Goal: Task Accomplishment & Management: Use online tool/utility

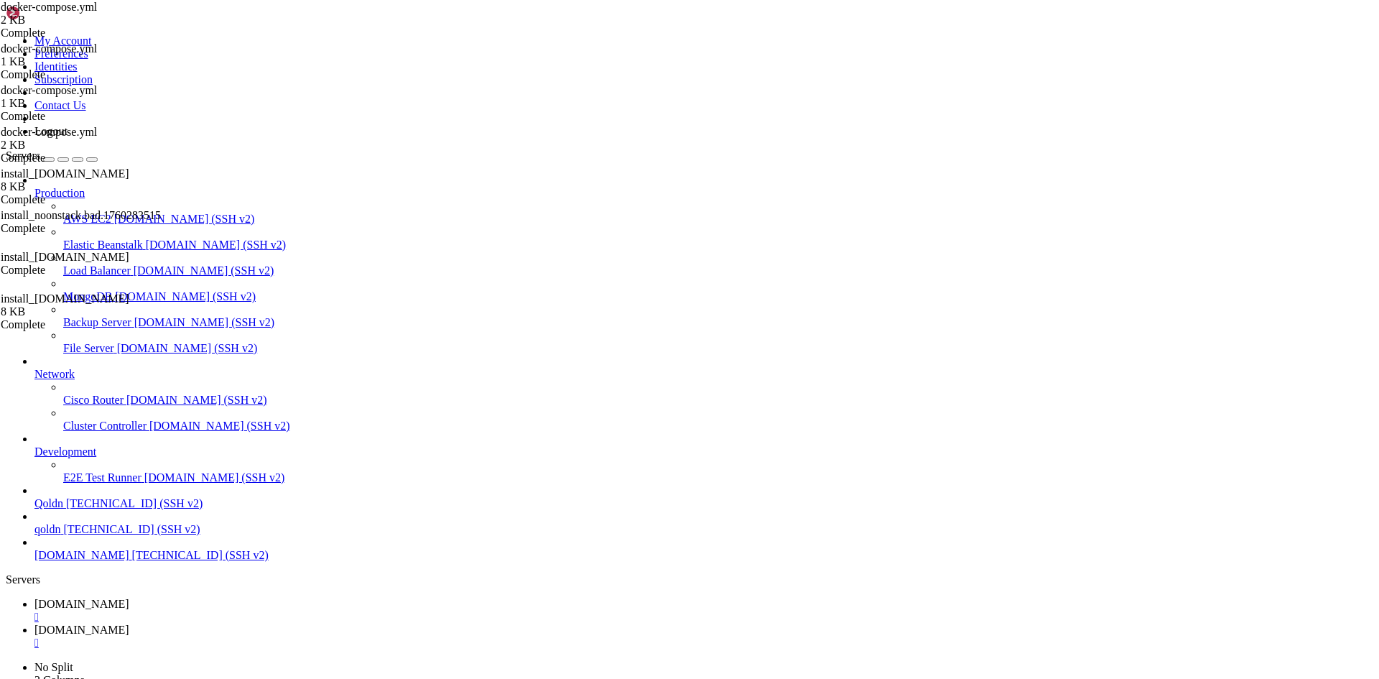
scroll to position [14, 3]
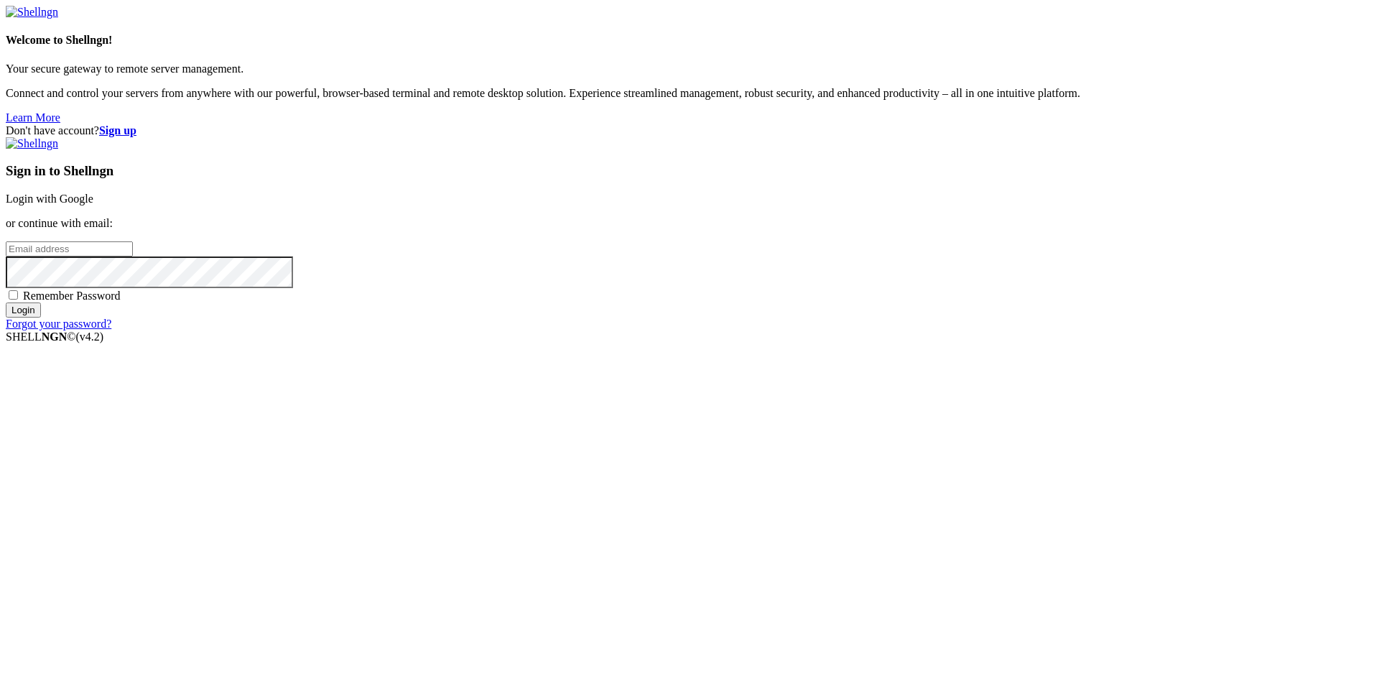
type input "root"
click at [93, 205] on link "Login with Google" at bounding box center [50, 198] width 88 height 12
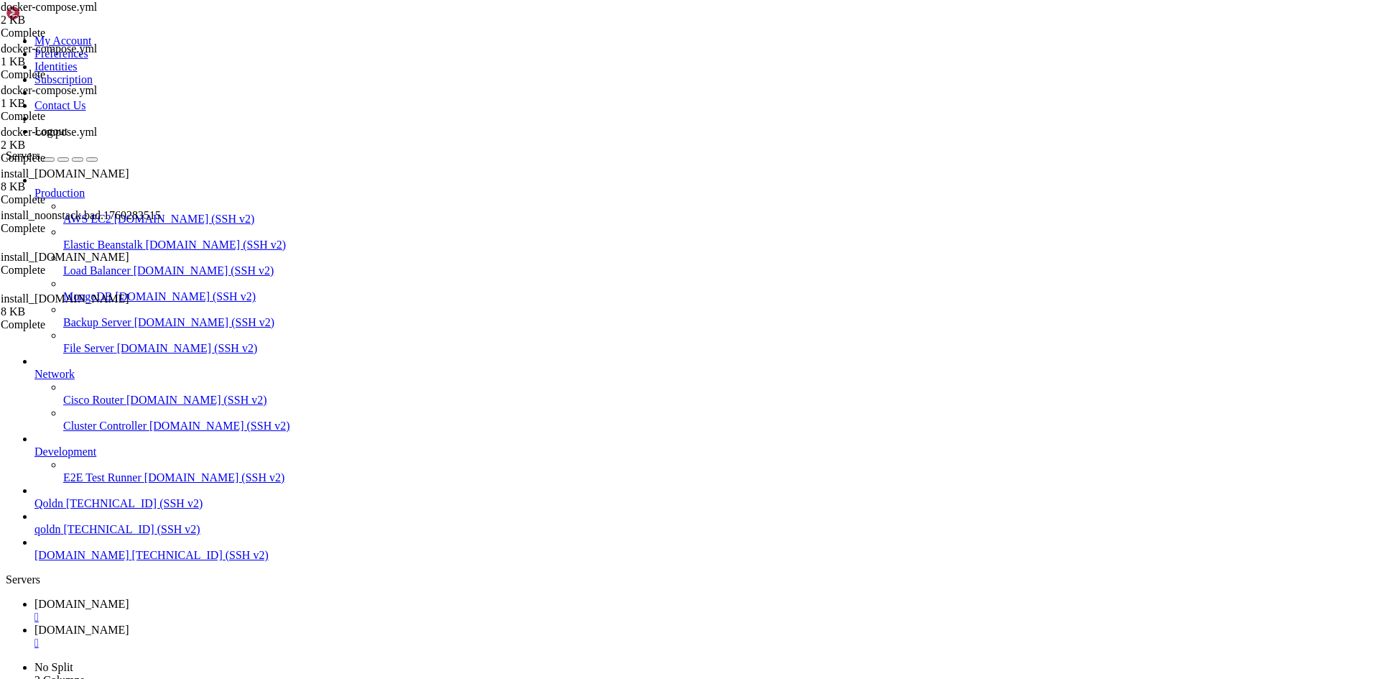
scroll to position [32396, 0]
click at [129, 597] on span "[DOMAIN_NAME]" at bounding box center [81, 603] width 95 height 12
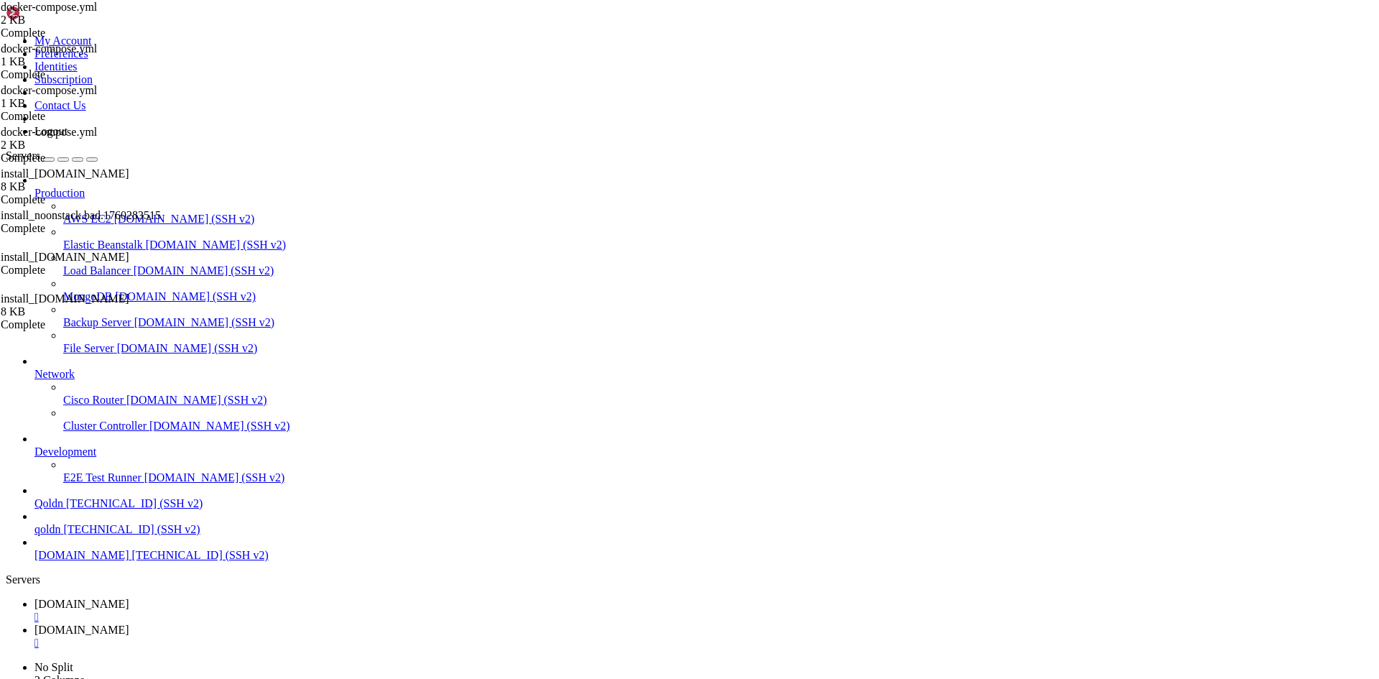
type input "/opt/noonstack"
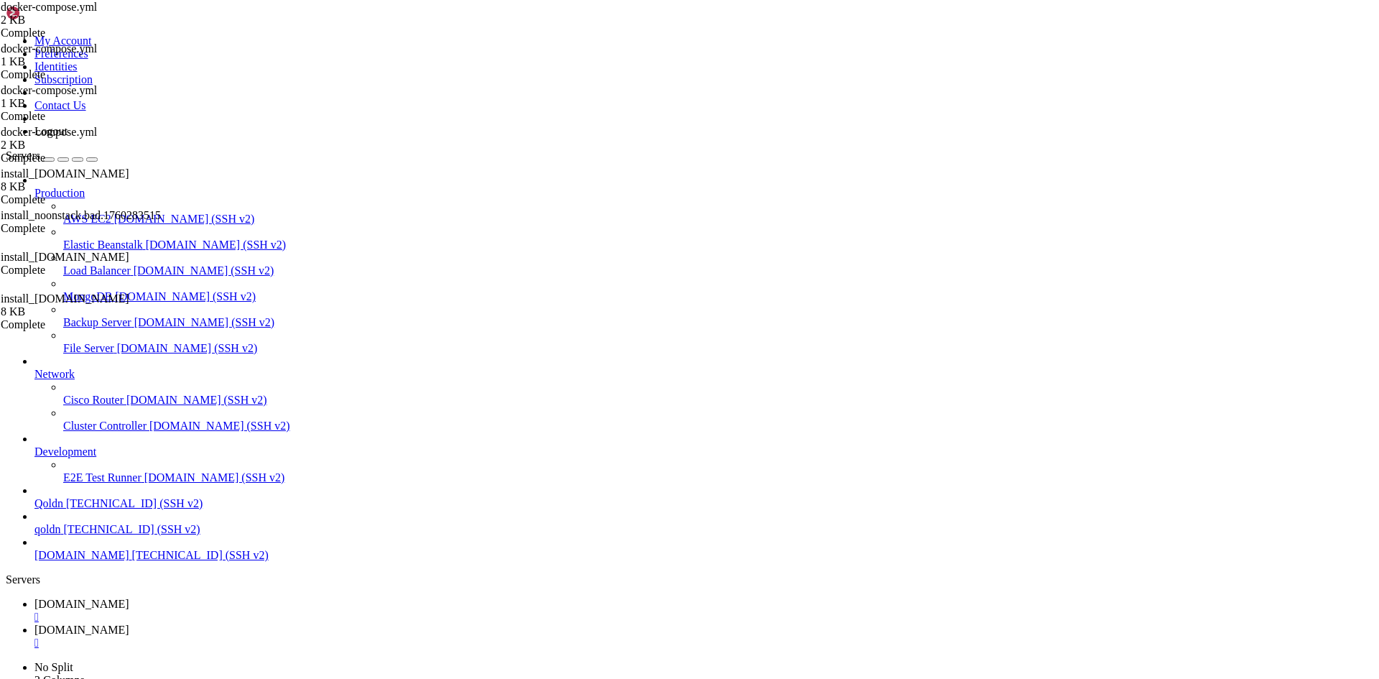
type textarea "name: noonstack_net"
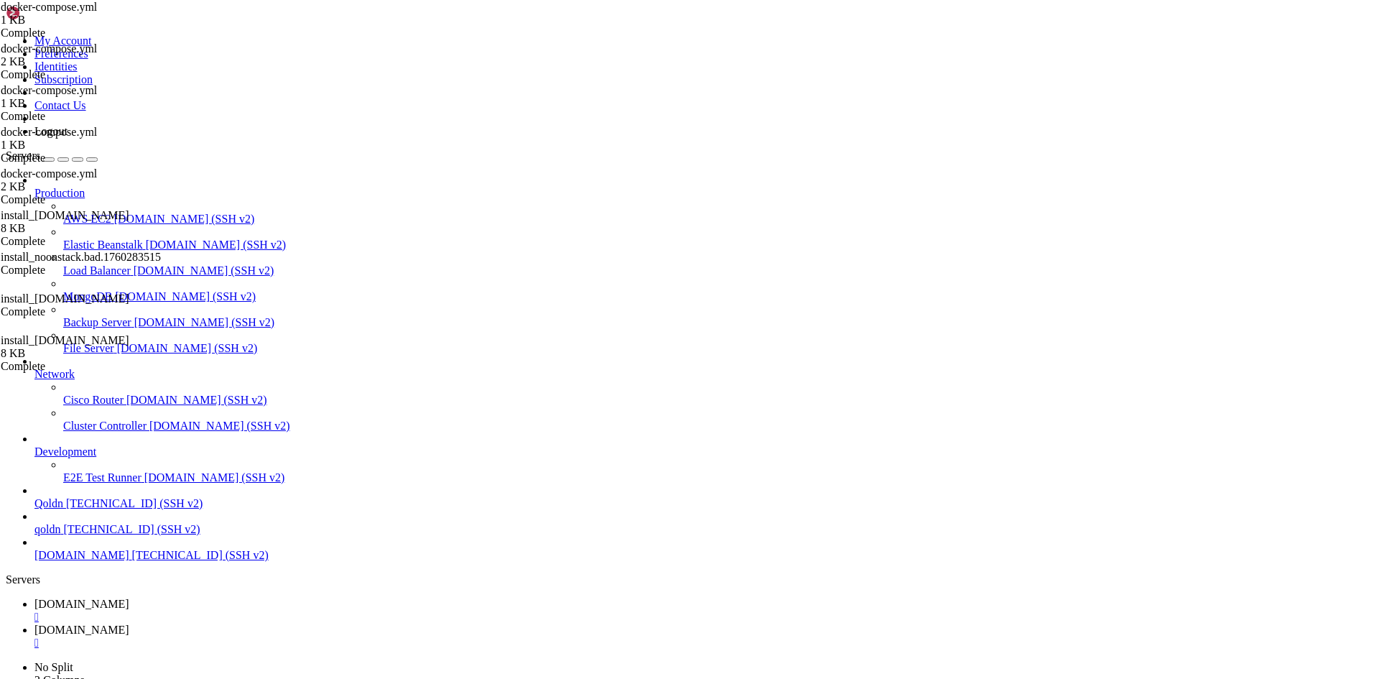
paste textarea "uploads:"
type textarea "web:"
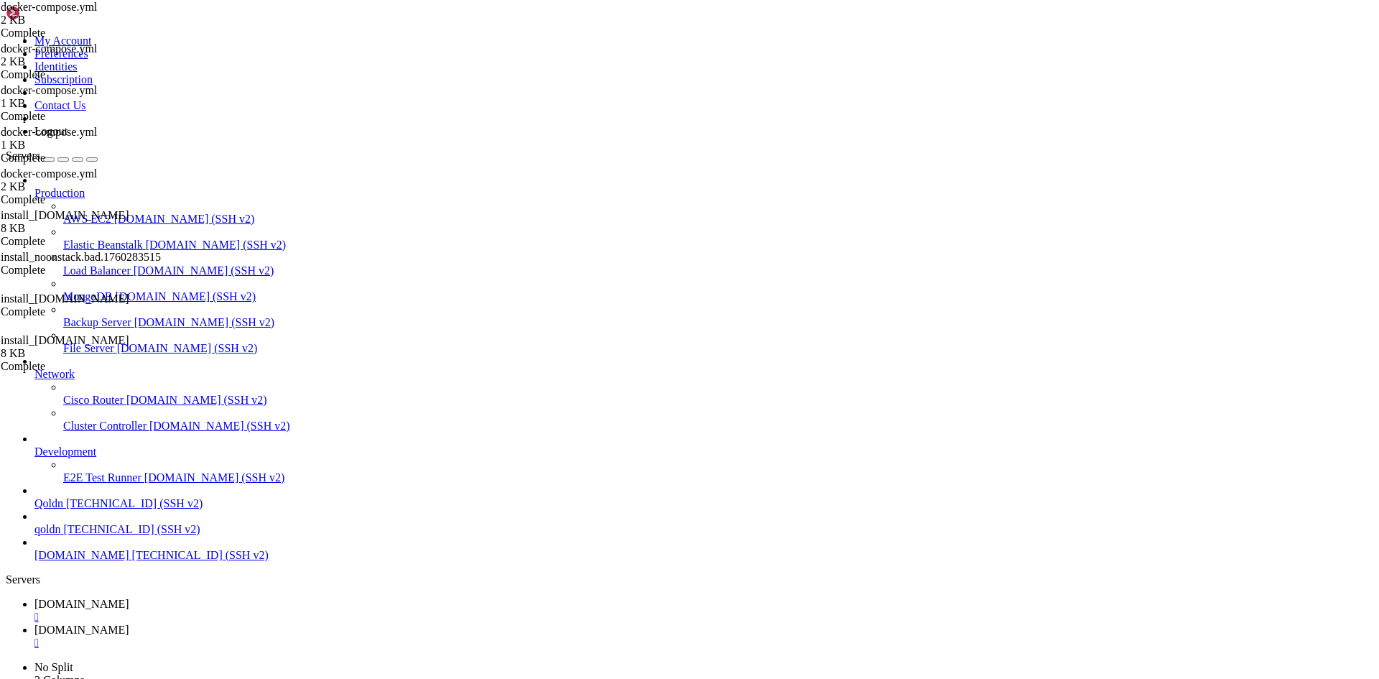
click at [129, 623] on span "[DOMAIN_NAME]" at bounding box center [81, 629] width 95 height 12
click at [129, 597] on span "[DOMAIN_NAME]" at bounding box center [81, 603] width 95 height 12
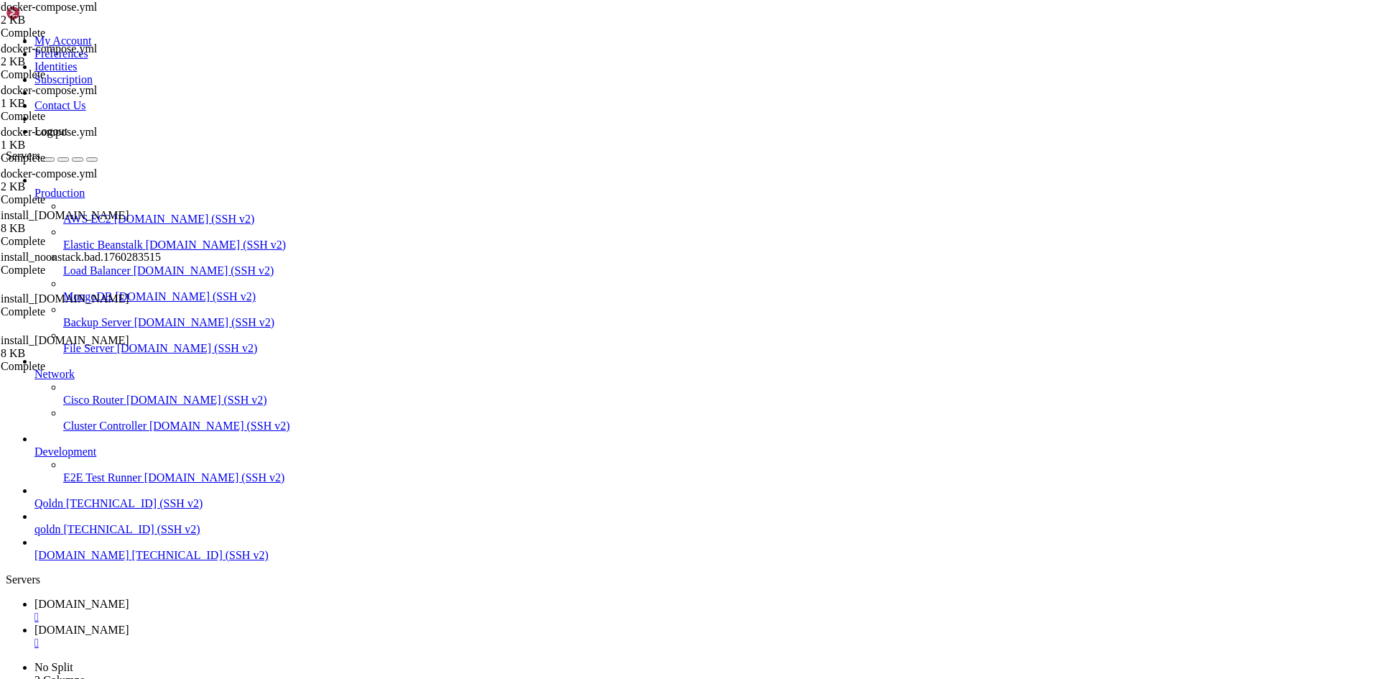
type input "/opt/noonstack/web"
drag, startPoint x: 216, startPoint y: 70, endPoint x: 294, endPoint y: 218, distance: 166.4
paste textarea
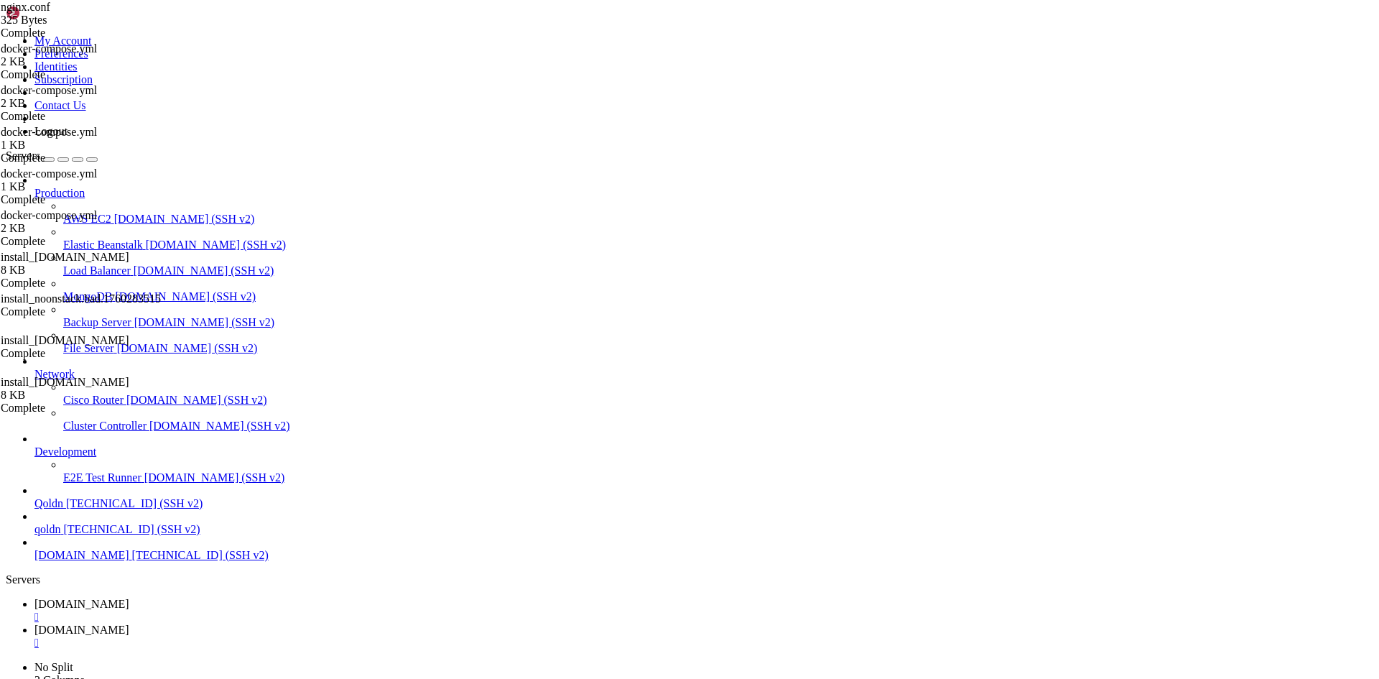
type textarea "}"
click at [129, 623] on span "[DOMAIN_NAME]" at bounding box center [81, 629] width 95 height 12
click at [129, 597] on span "[DOMAIN_NAME]" at bounding box center [81, 603] width 95 height 12
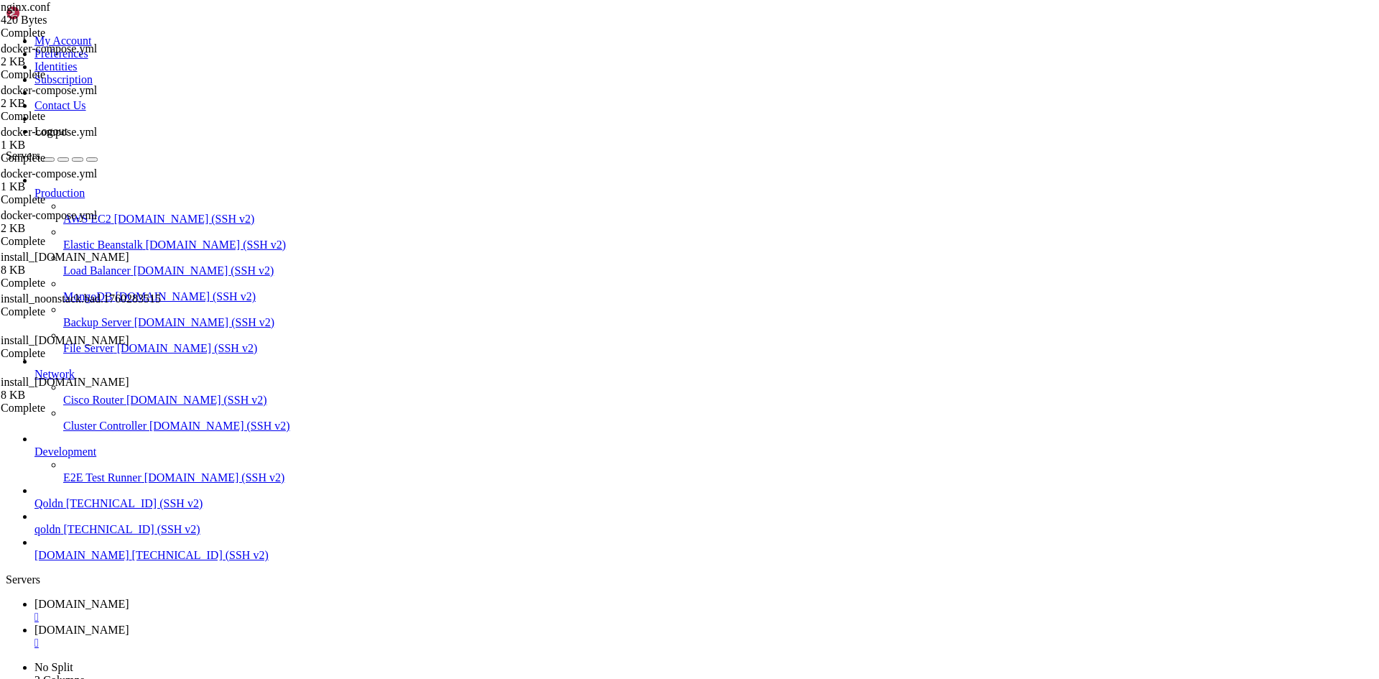
type input "/opt/noonstack/web/public"
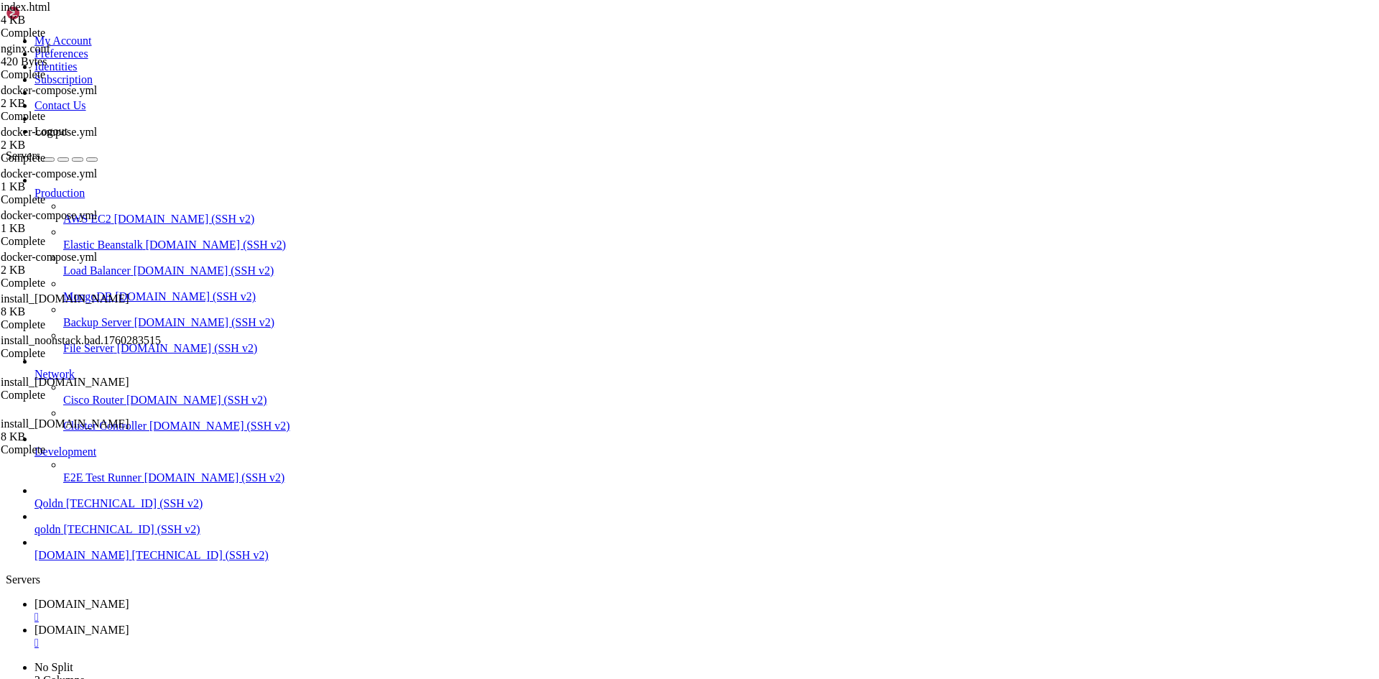
type textarea "</body></html>"
paste textarea "</html>"
type textarea "</html>"
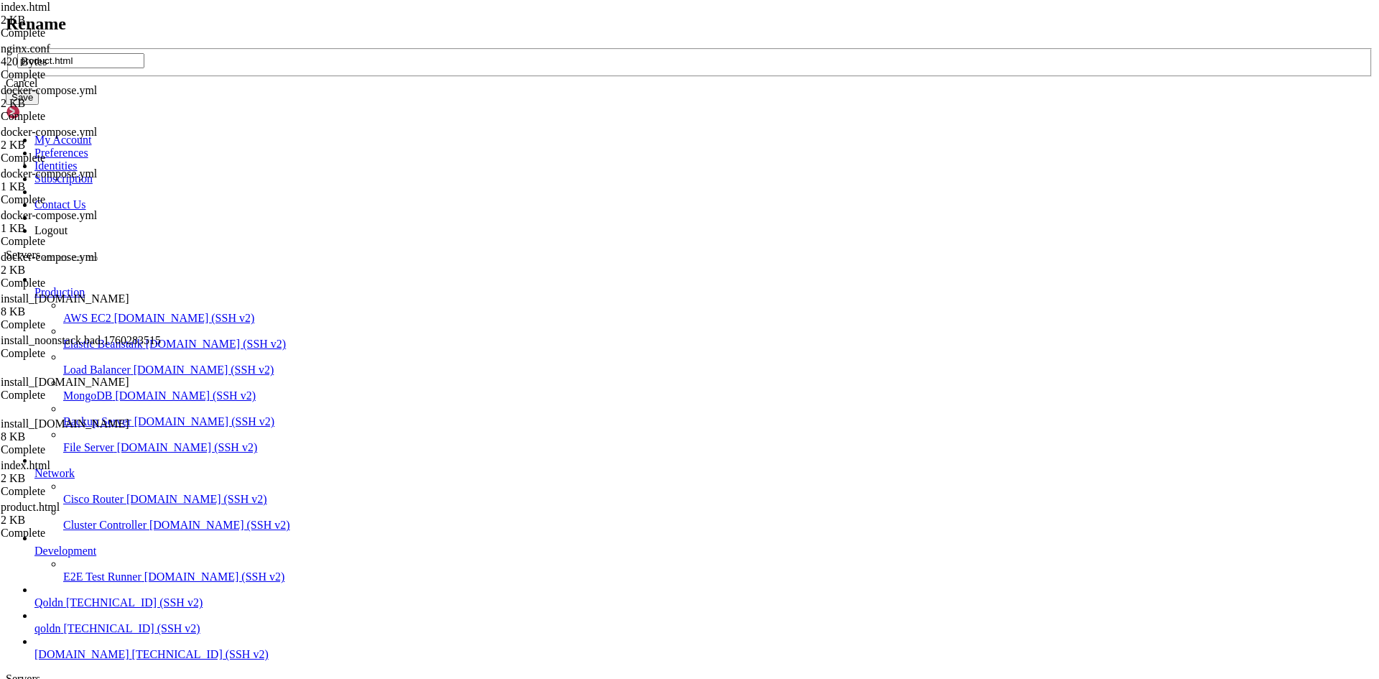
click at [144, 68] on input "product.html" at bounding box center [80, 60] width 127 height 15
drag, startPoint x: 604, startPoint y: 335, endPoint x: 554, endPoint y: 333, distance: 50.3
click at [554, 68] on div "product.html" at bounding box center [689, 60] width 1344 height 15
click at [144, 68] on input "product.html" at bounding box center [80, 60] width 127 height 15
drag, startPoint x: 605, startPoint y: 335, endPoint x: 554, endPoint y: 333, distance: 51.0
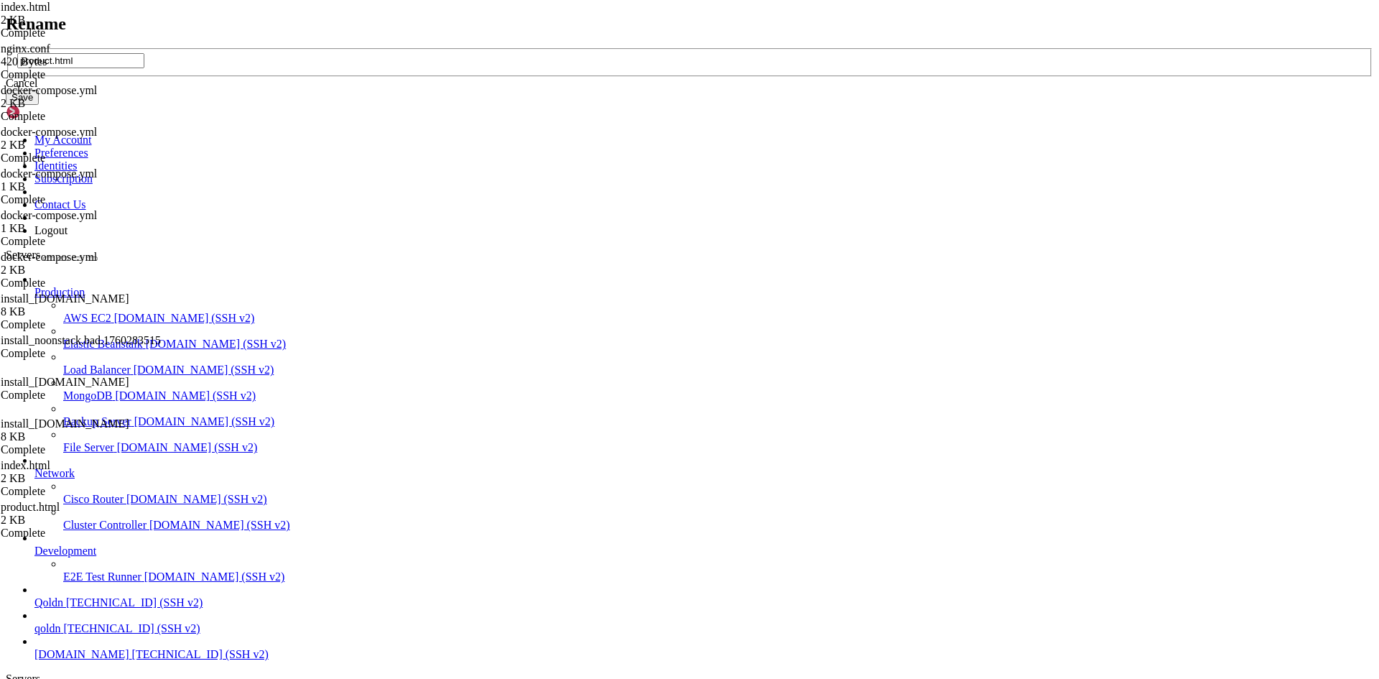
click at [554, 68] on div "product.html" at bounding box center [689, 60] width 1344 height 15
click at [39, 105] on button "Save" at bounding box center [22, 97] width 33 height 15
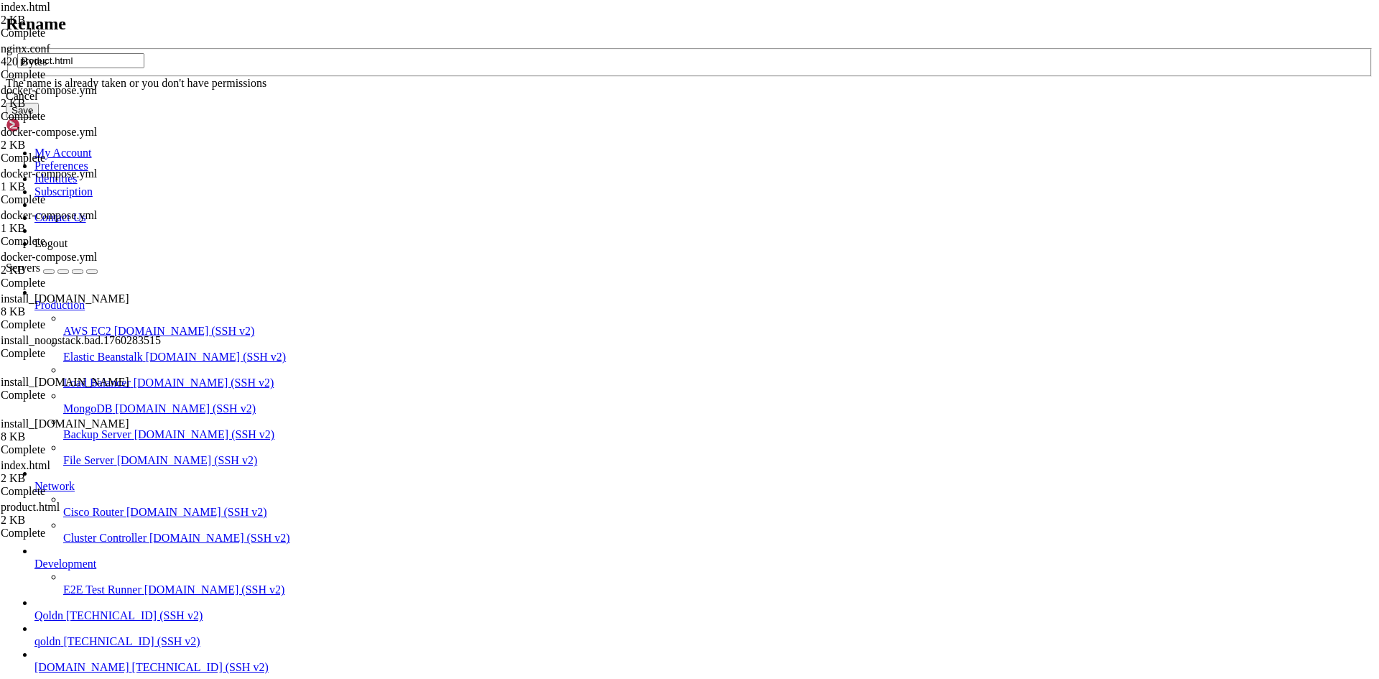
click at [732, 103] on div "Cancel" at bounding box center [689, 96] width 1367 height 13
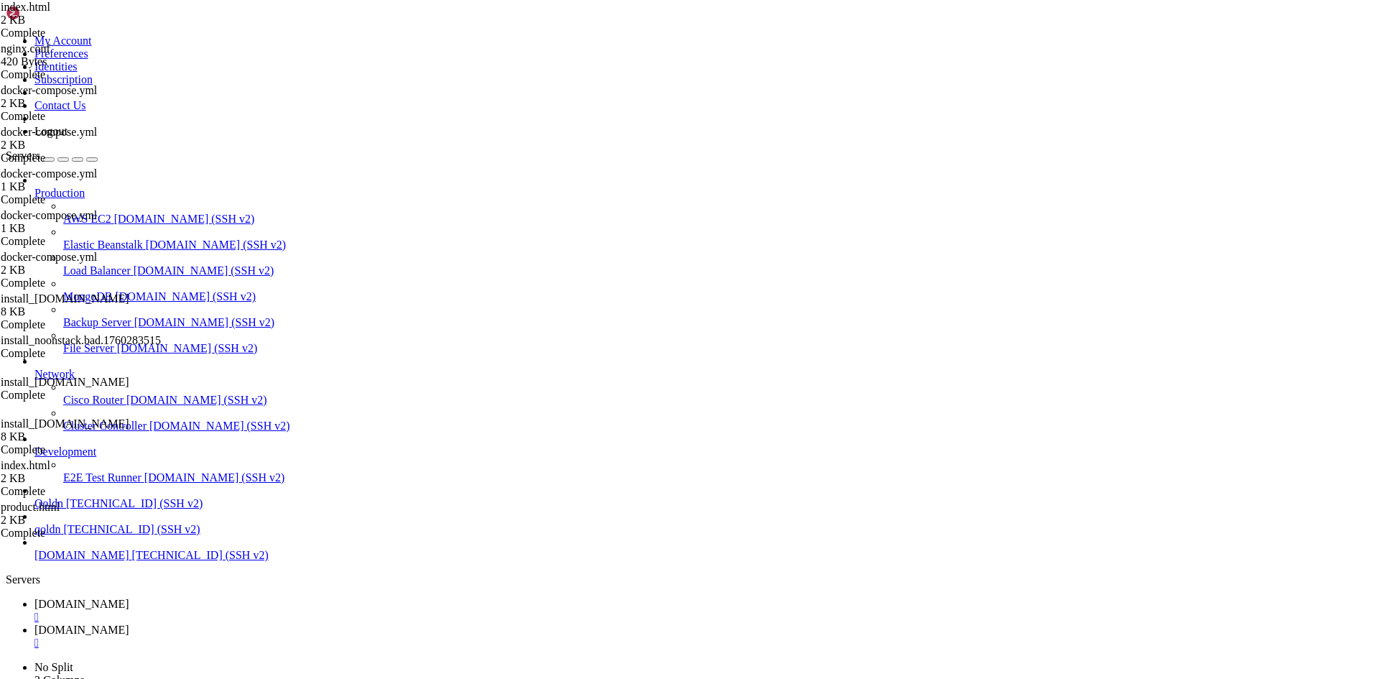
type textarea "</script> </html>"
type textarea "</script>"
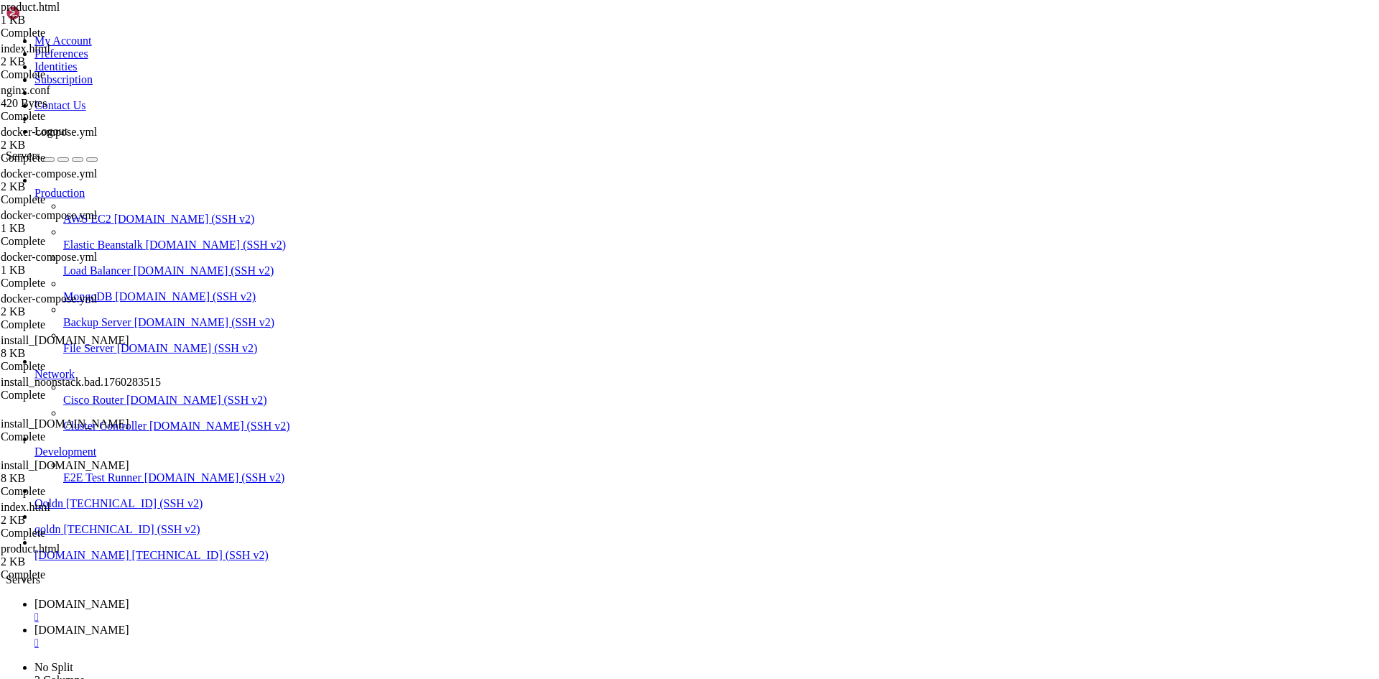
click at [129, 623] on span "[DOMAIN_NAME]" at bounding box center [81, 629] width 95 height 12
click at [129, 597] on span "[DOMAIN_NAME]" at bounding box center [81, 603] width 95 height 12
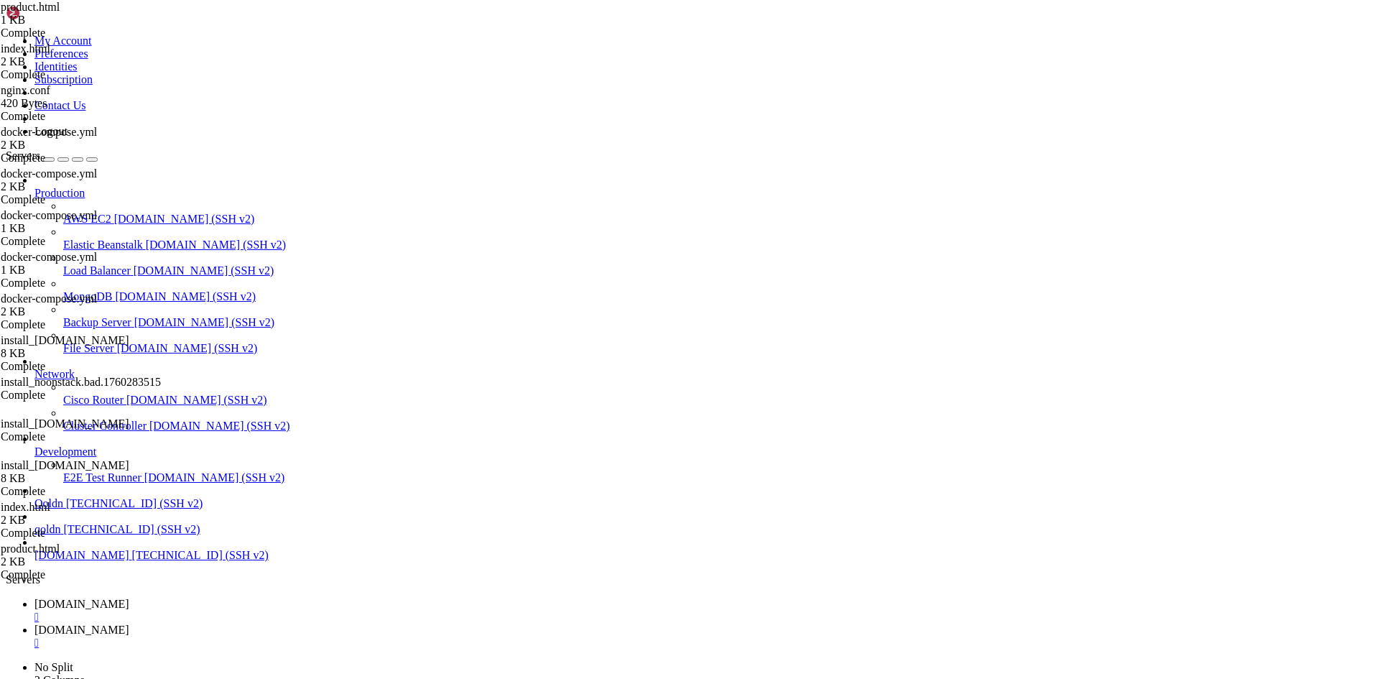
type input "/opt/noonstack/web/public"
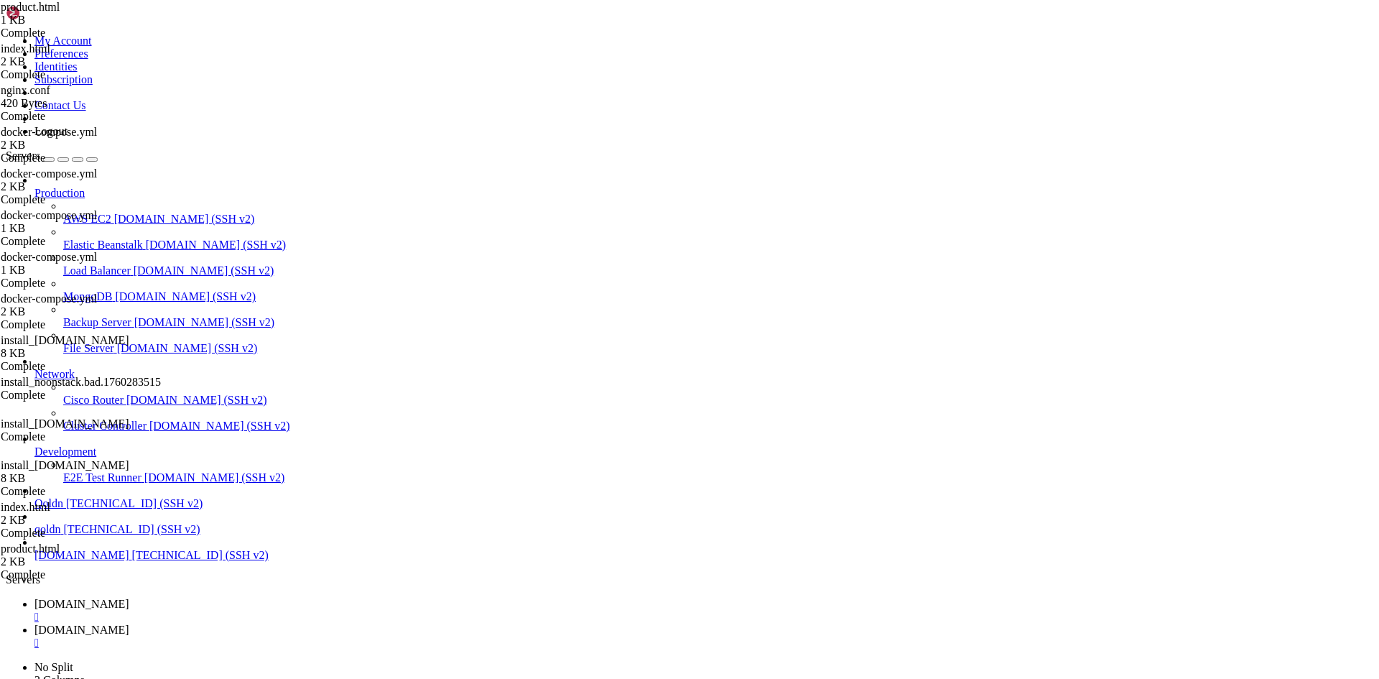
click at [129, 623] on span "[DOMAIN_NAME]" at bounding box center [81, 629] width 95 height 12
drag, startPoint x: 12, startPoint y: 2066, endPoint x: 489, endPoint y: 2115, distance: 479.3
copy div "root @ Ubuntu-2204-jammy-amd64-base /opt/noonstack # # lightweight router (inde…"
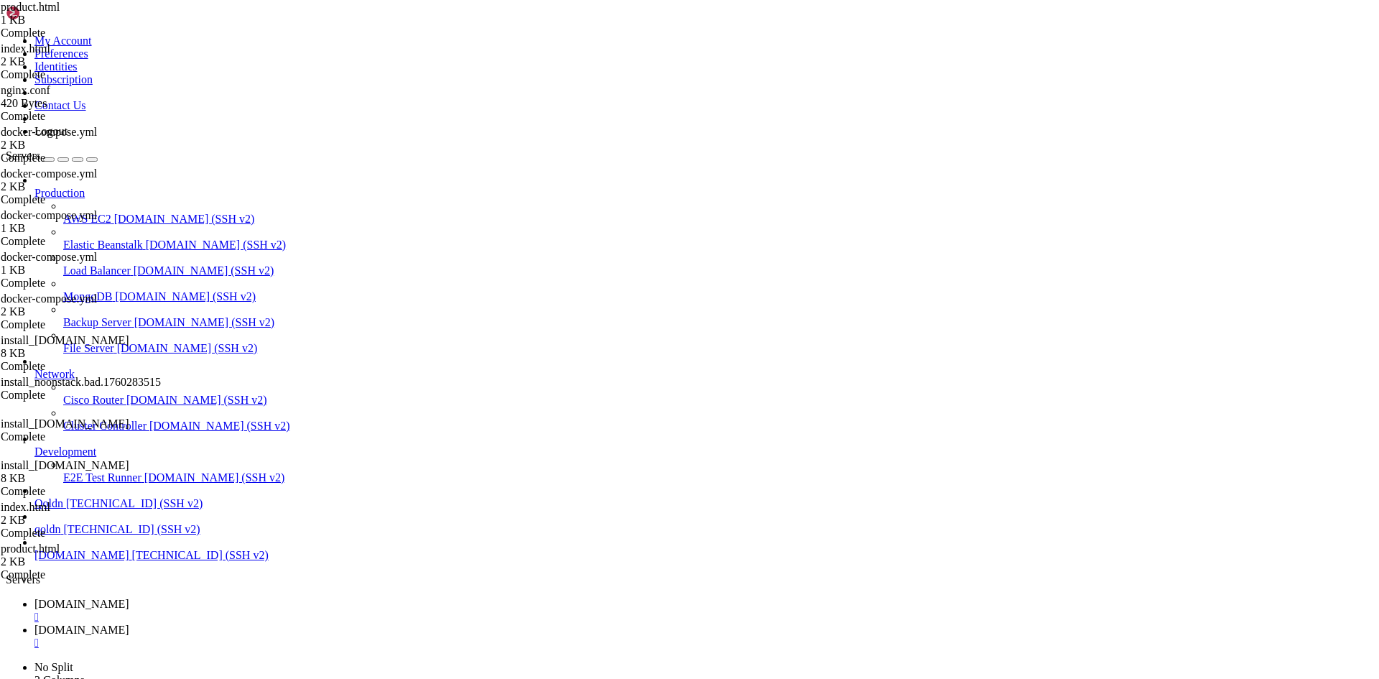
drag, startPoint x: 14, startPoint y: 2060, endPoint x: 195, endPoint y: 2089, distance: 183.2
drag, startPoint x: 13, startPoint y: 2051, endPoint x: 375, endPoint y: 2110, distance: 366.8
copy div "root @ Ubuntu-2204-jammy-amd64-base /opt/noonstack # docker compose restart web…"
